Goal: Information Seeking & Learning: Learn about a topic

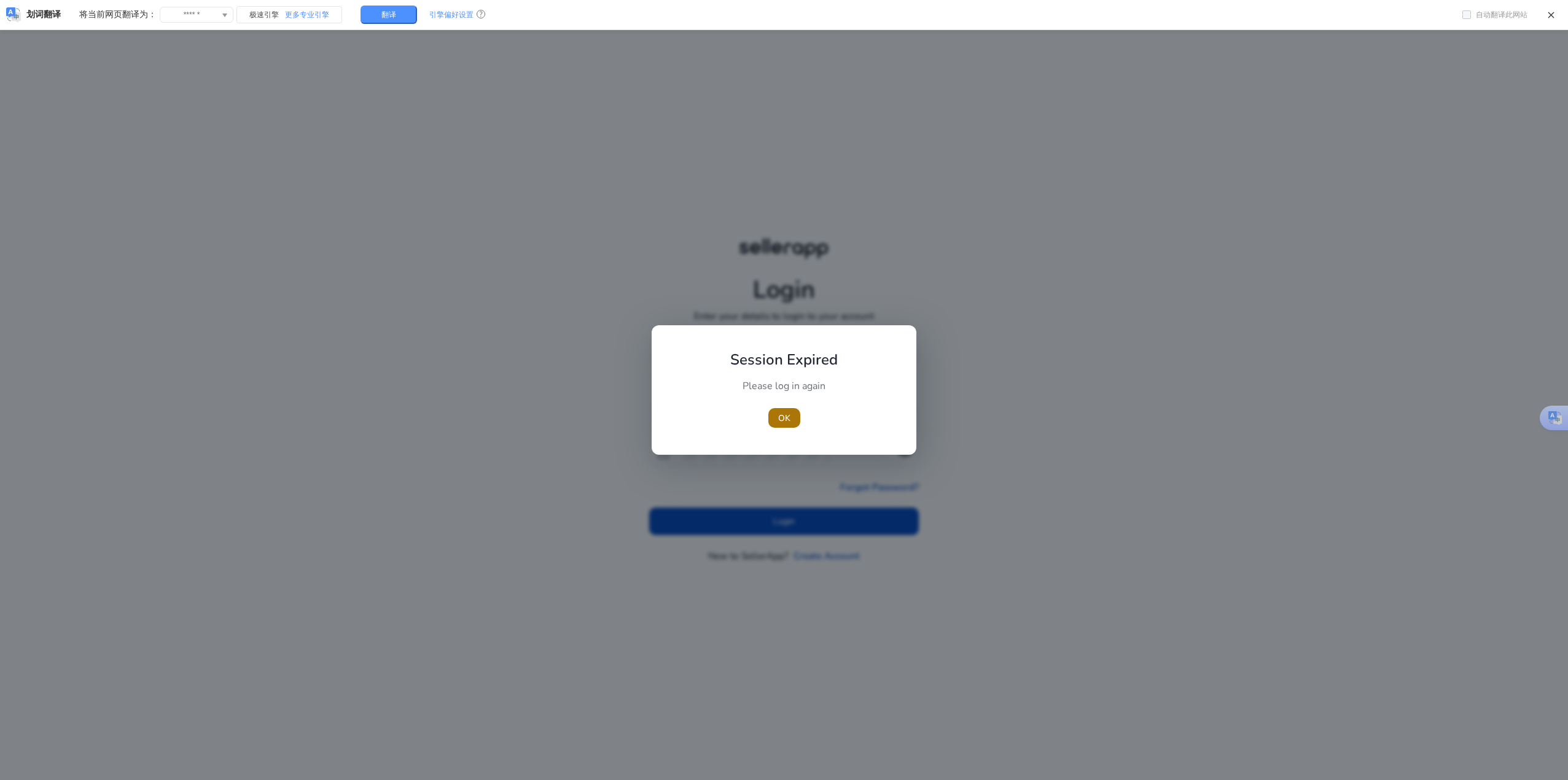
click at [778, 417] on span "OK" at bounding box center [784, 418] width 12 height 13
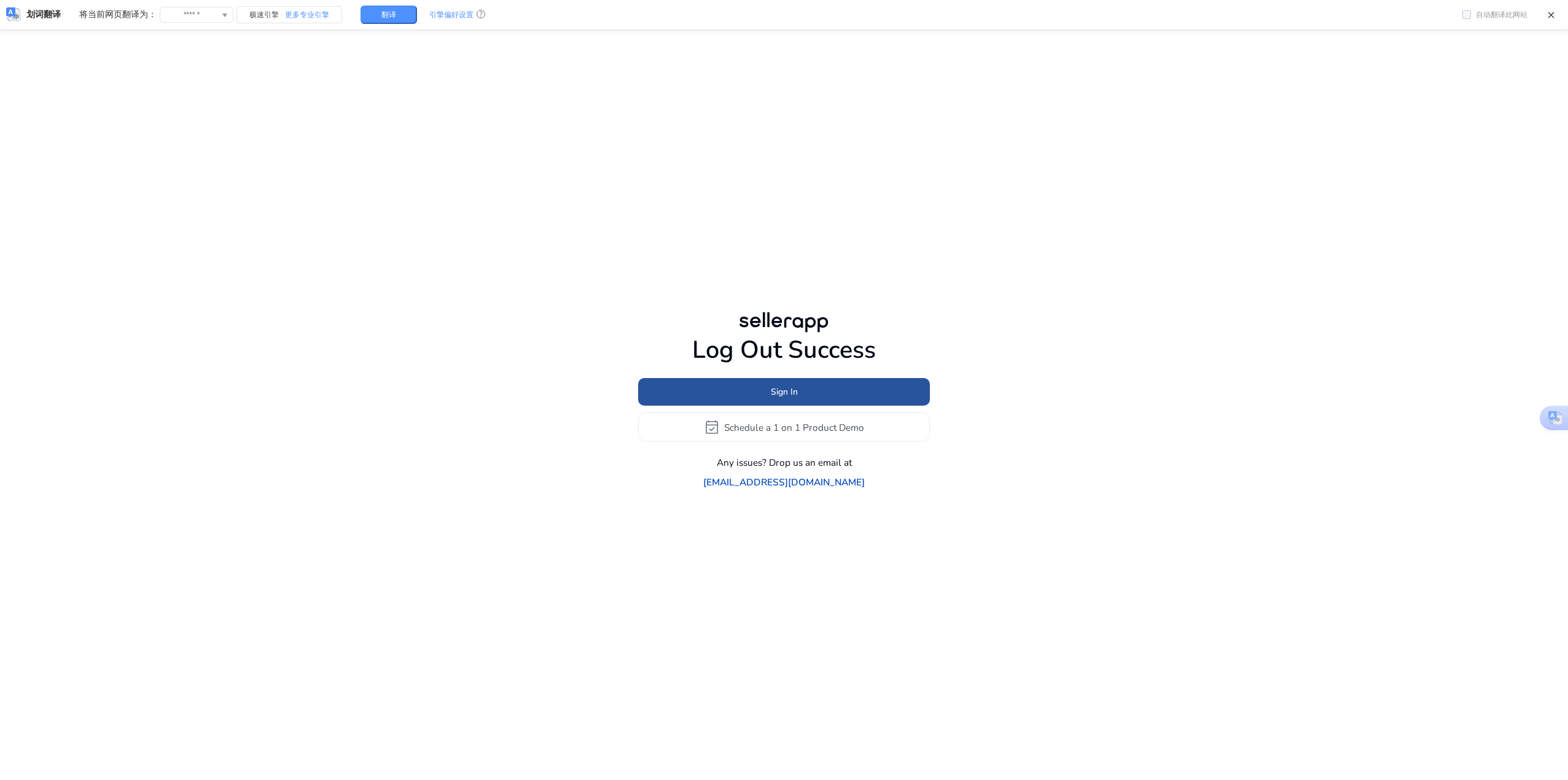
click at [807, 404] on span at bounding box center [784, 392] width 292 height 30
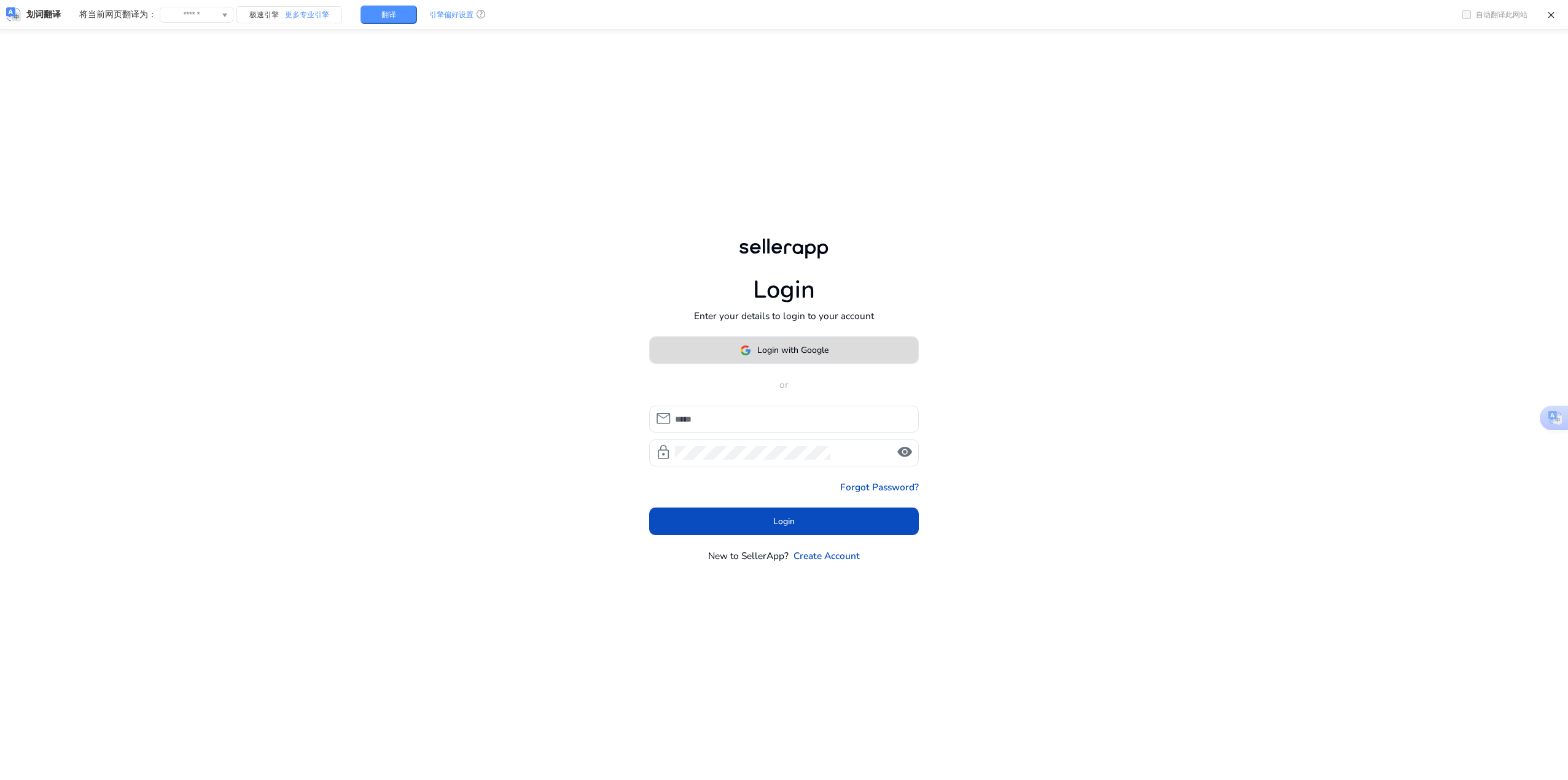
click at [806, 351] on span "Login with Google" at bounding box center [792, 351] width 71 height 13
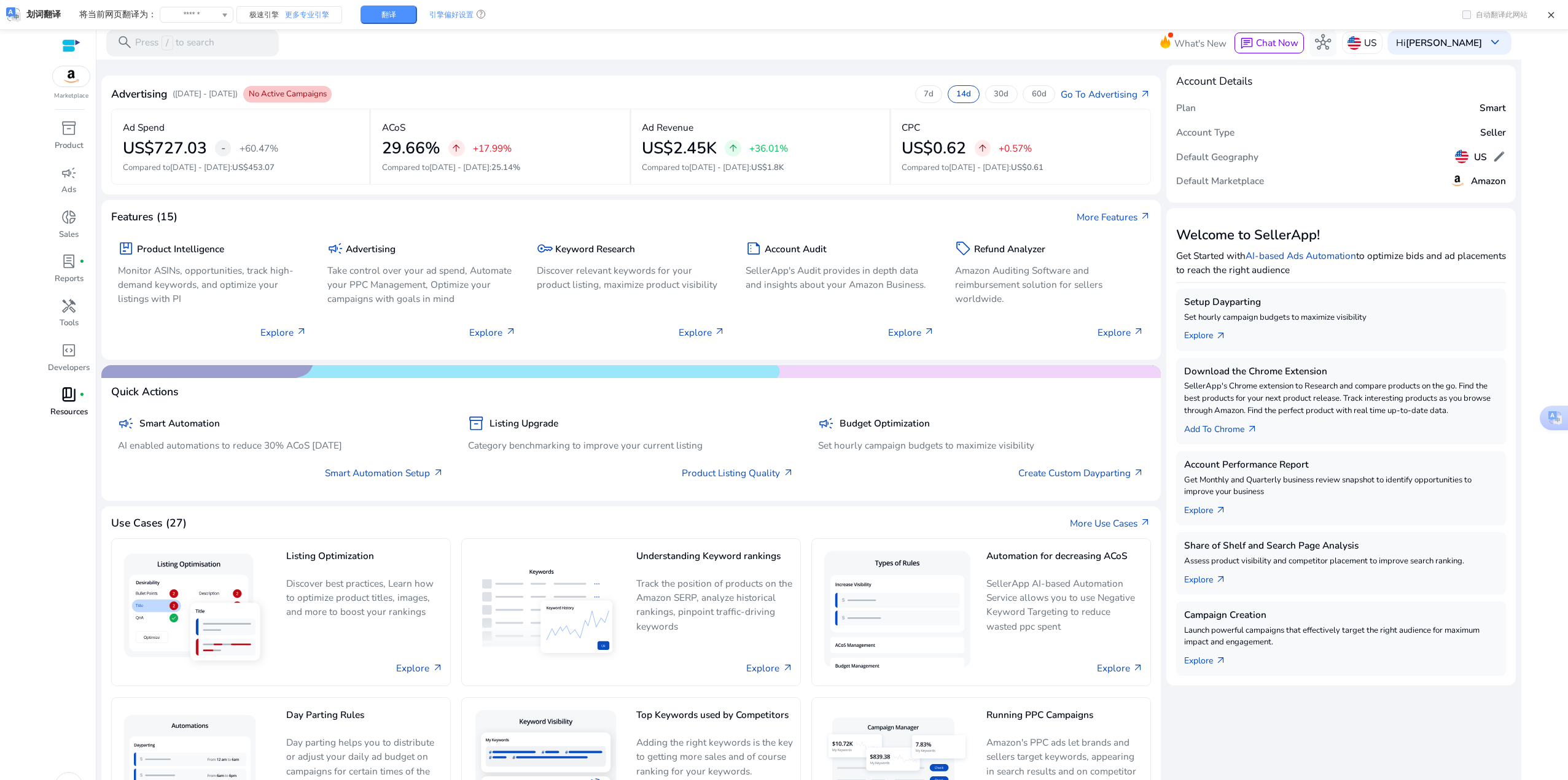
click at [59, 408] on p "Resources" at bounding box center [68, 412] width 37 height 12
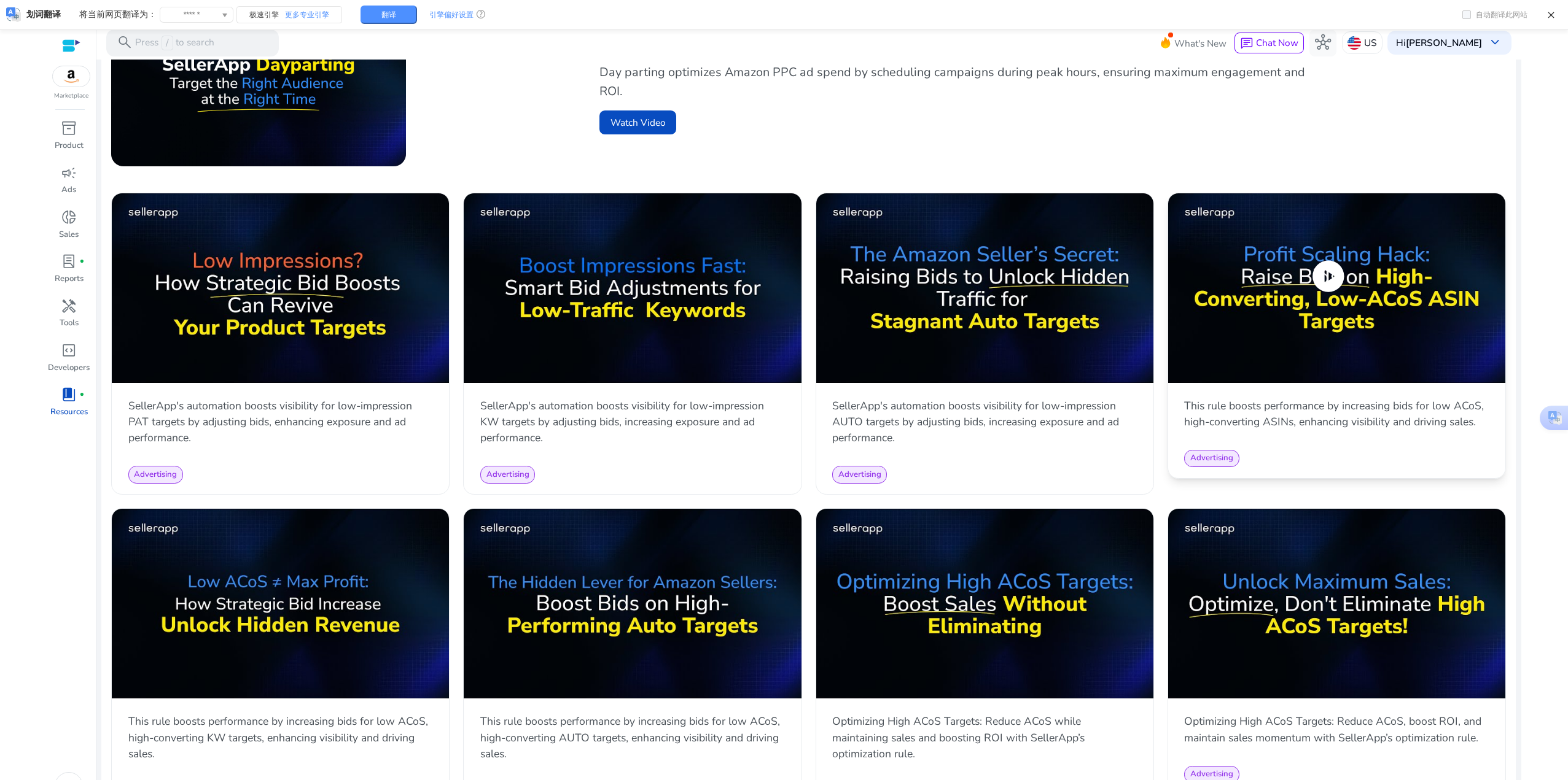
click at [1334, 277] on span "play_circle" at bounding box center [1328, 277] width 38 height 38
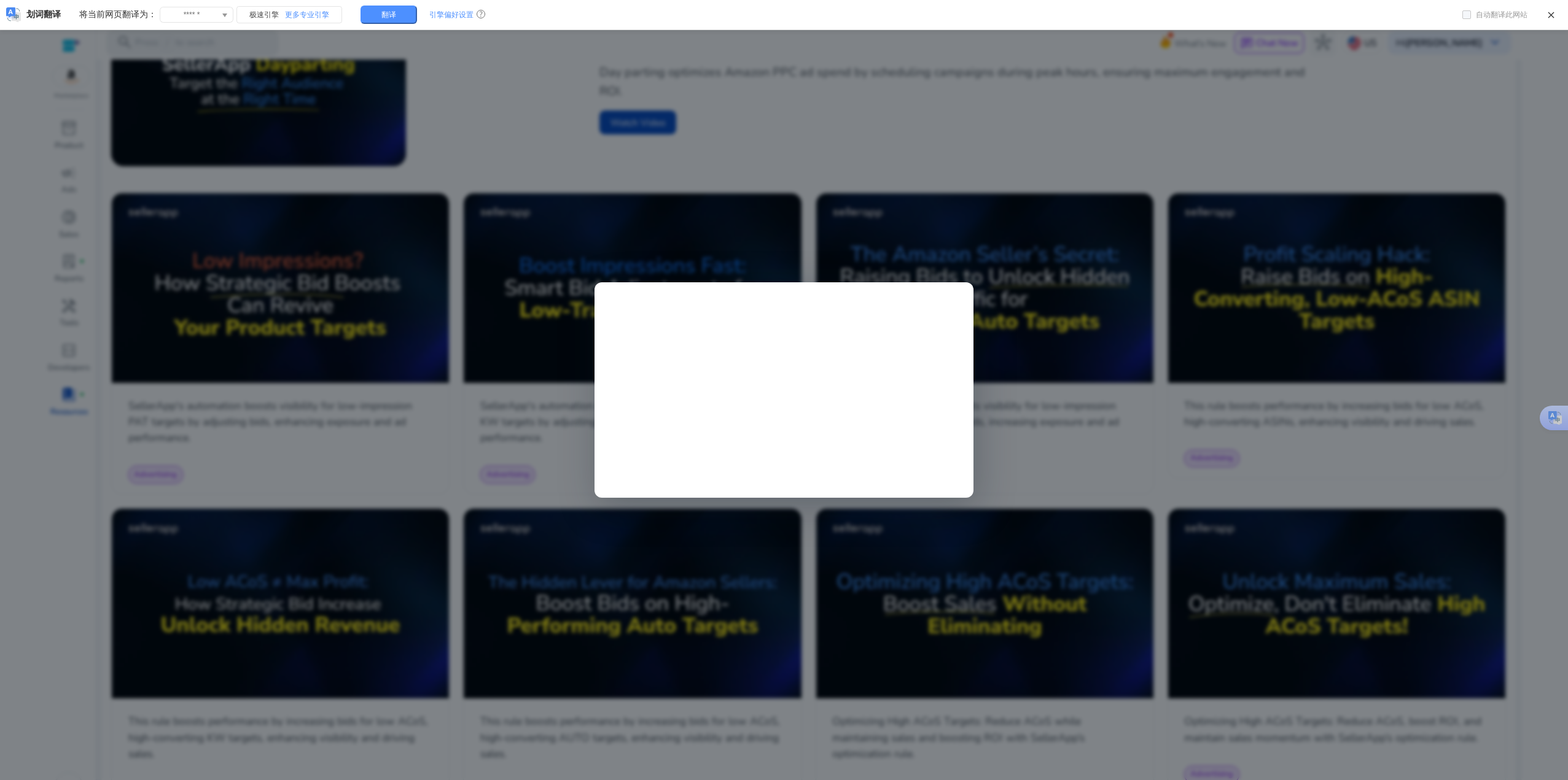
click at [952, 178] on div at bounding box center [784, 390] width 1568 height 780
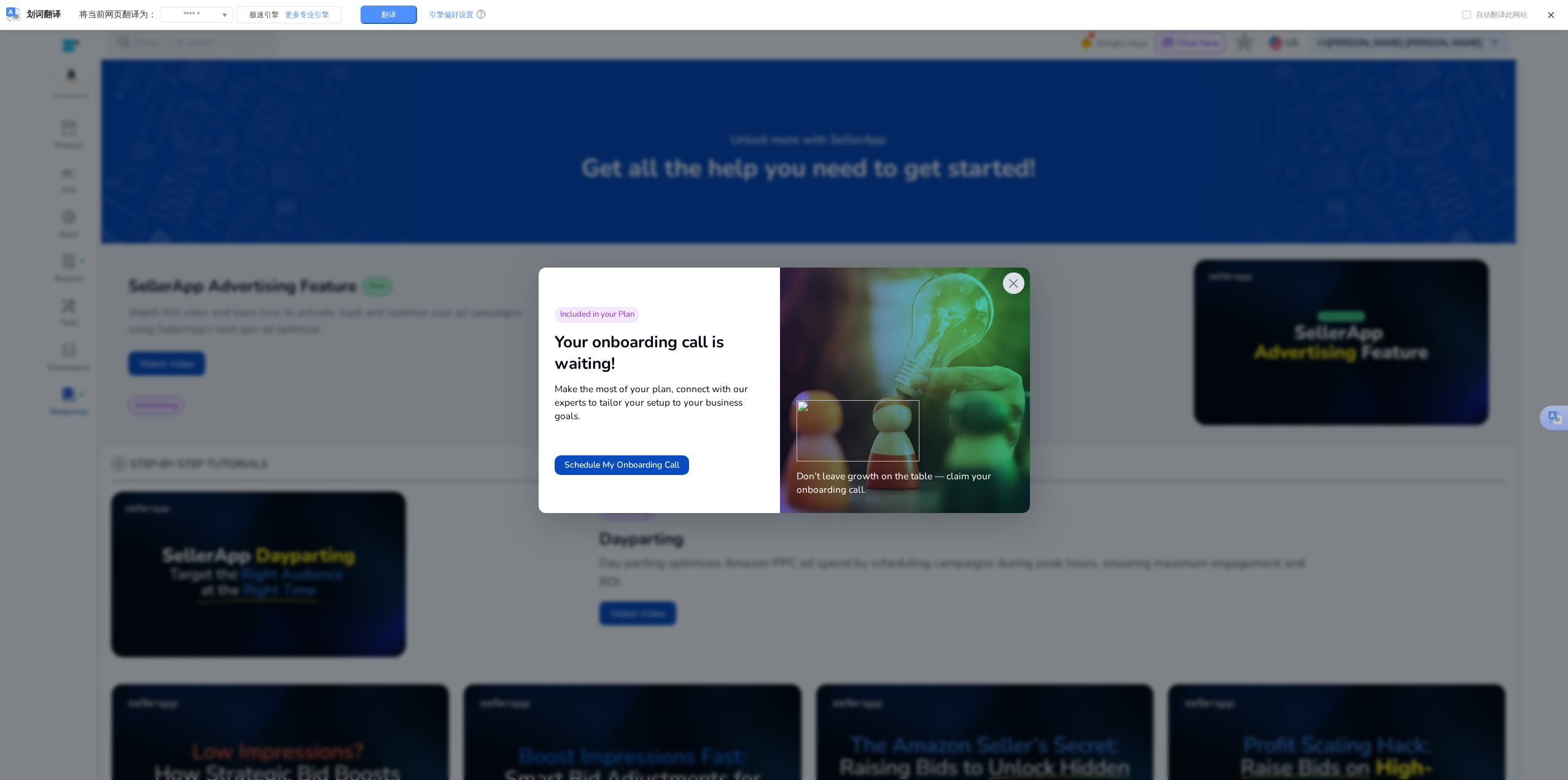
scroll to position [491, 0]
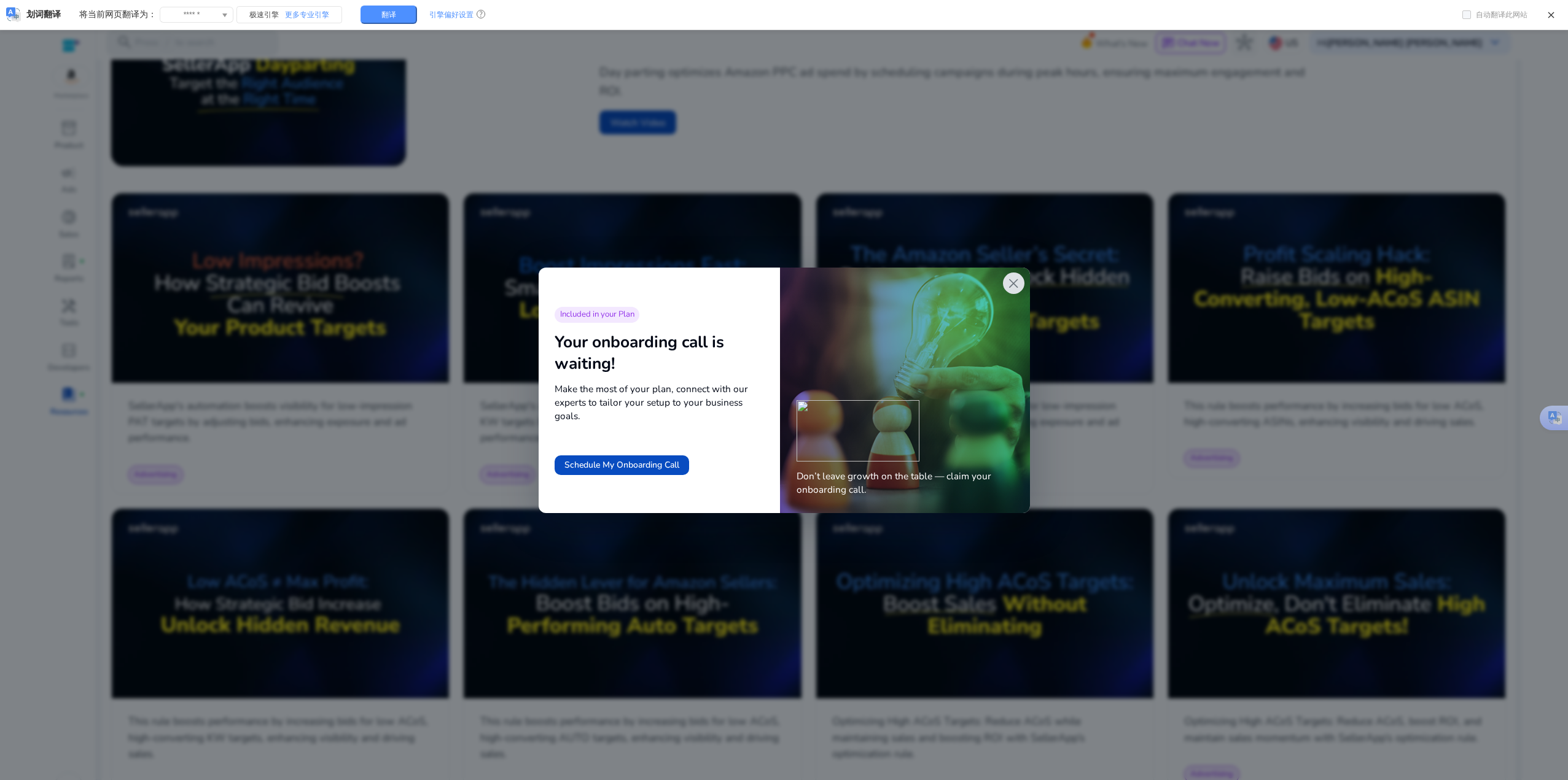
click at [1022, 284] on span "close" at bounding box center [1013, 283] width 16 height 16
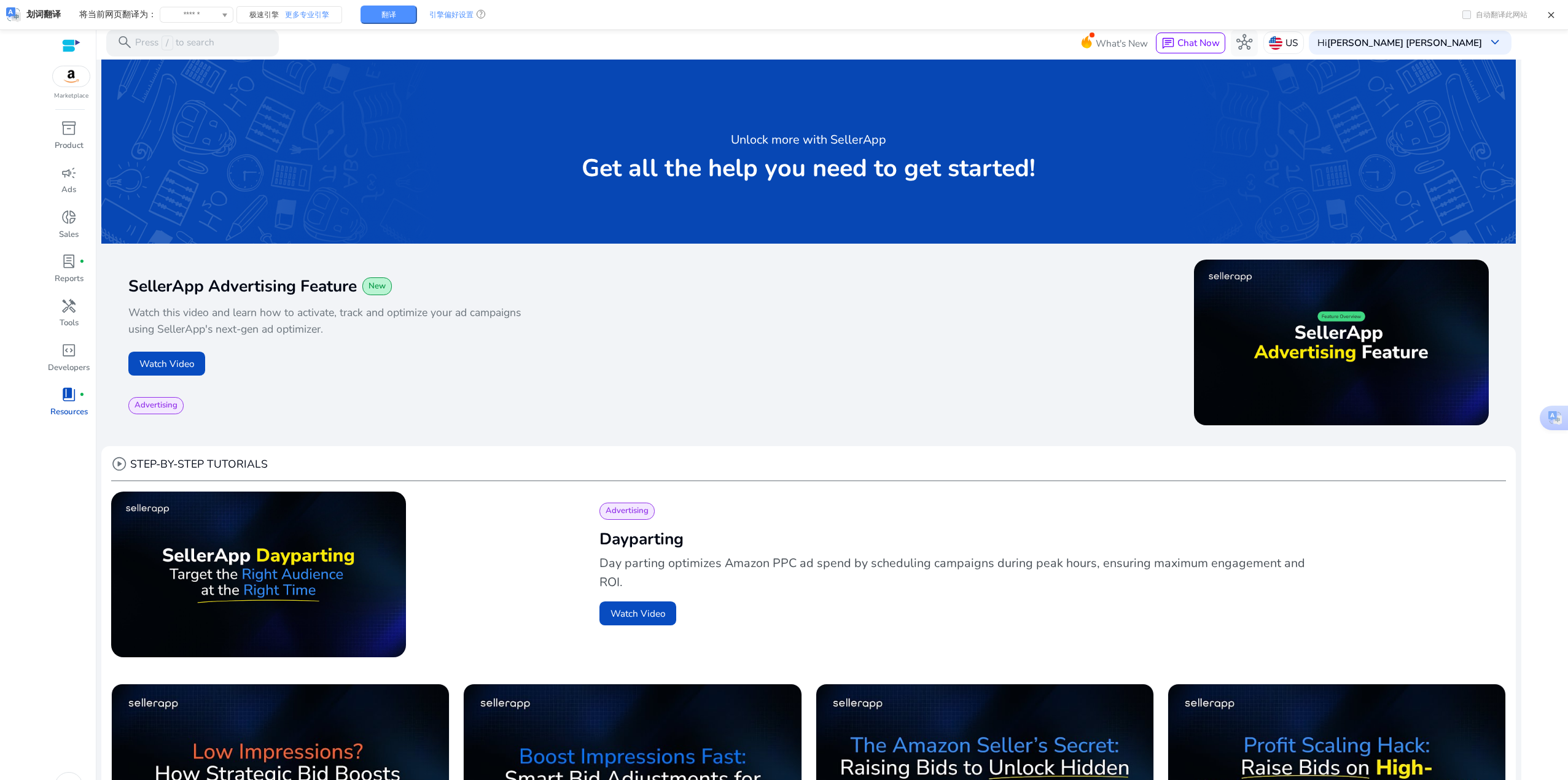
scroll to position [491, 0]
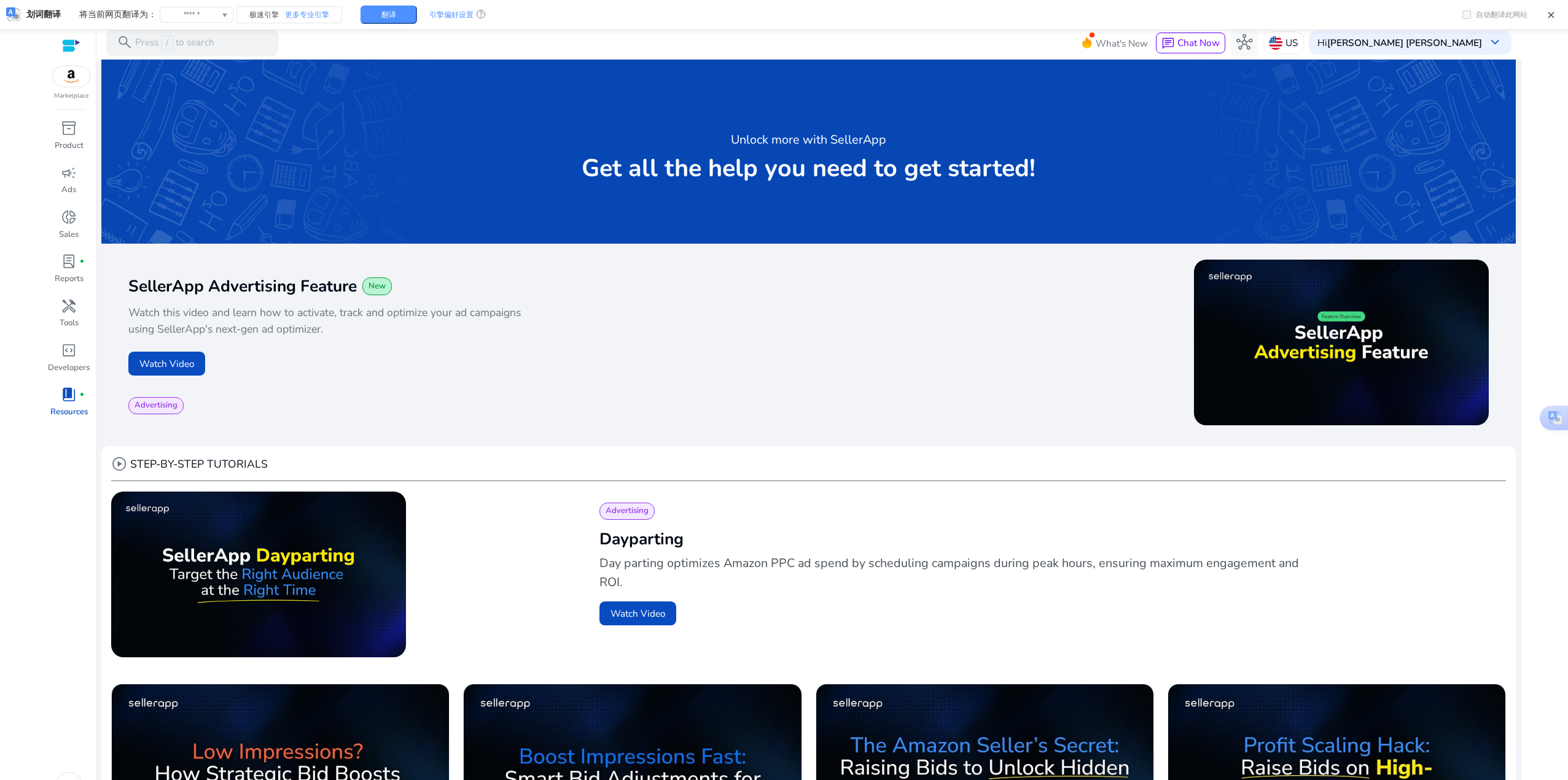
scroll to position [491, 0]
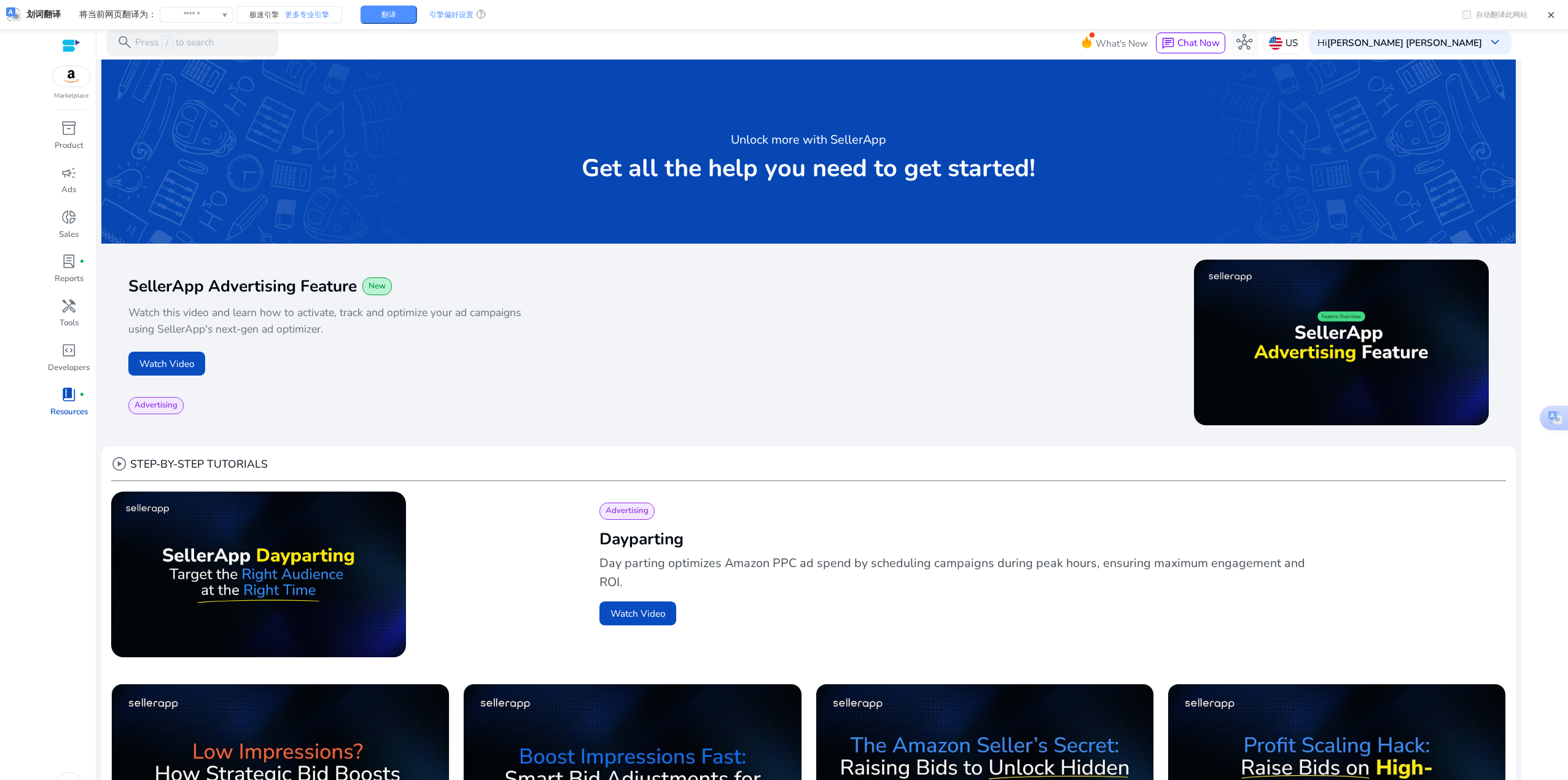
scroll to position [491, 0]
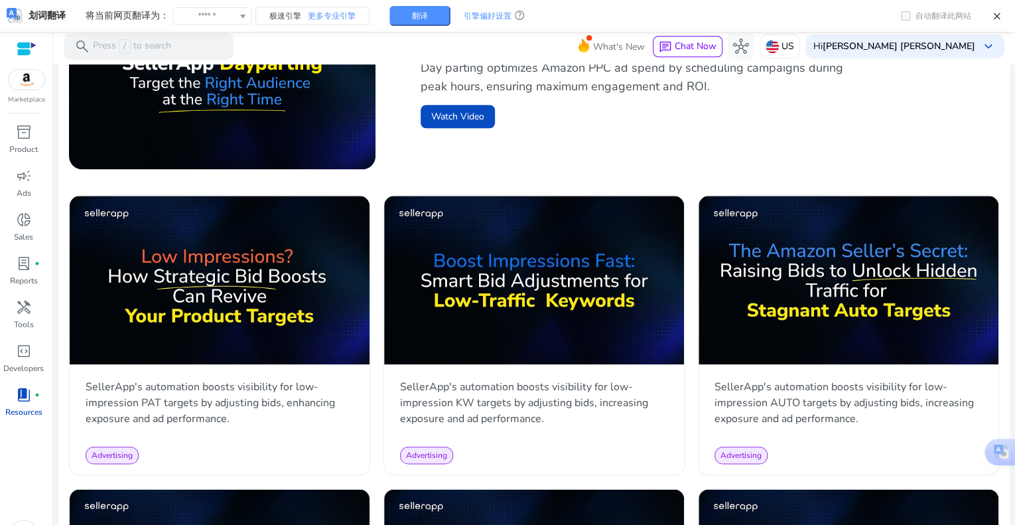
scroll to position [528, 0]
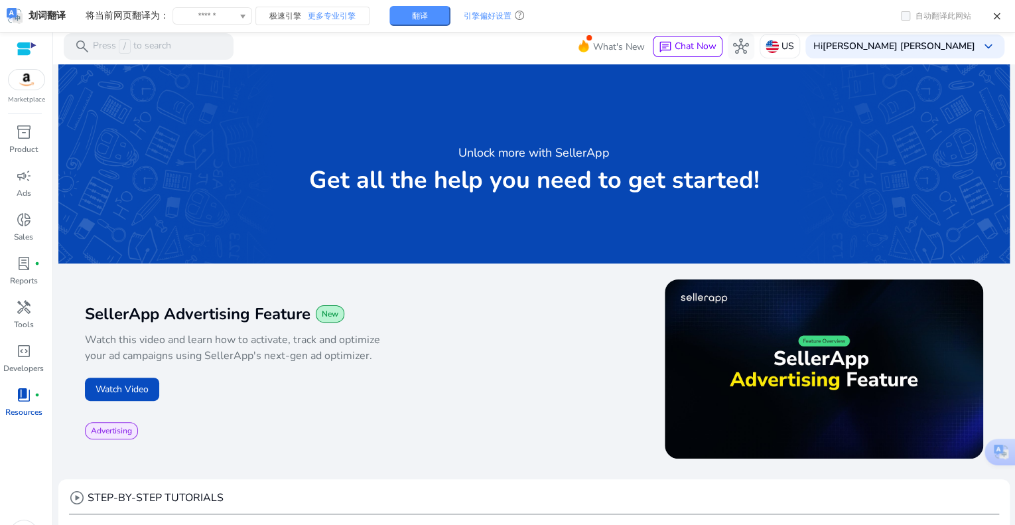
scroll to position [528, 0]
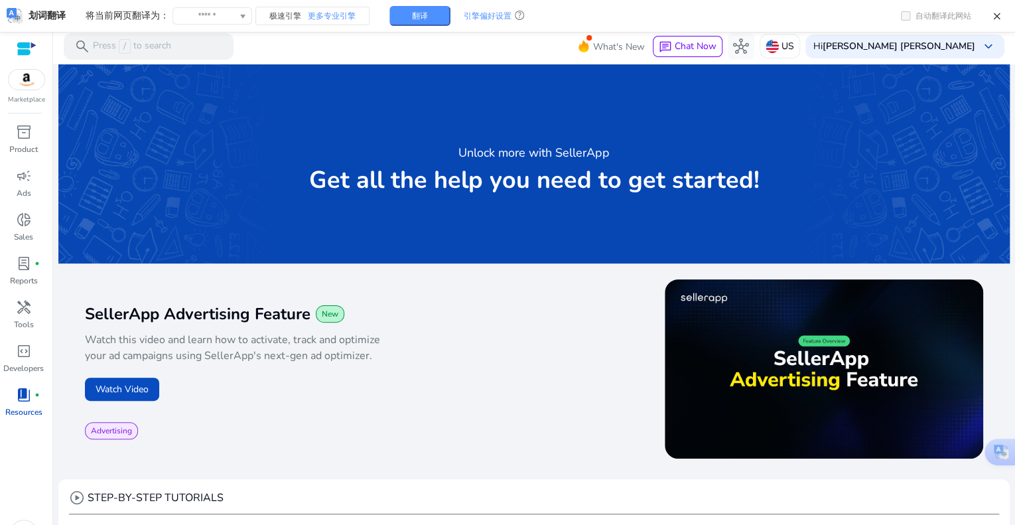
scroll to position [528, 0]
